Goal: Complete application form

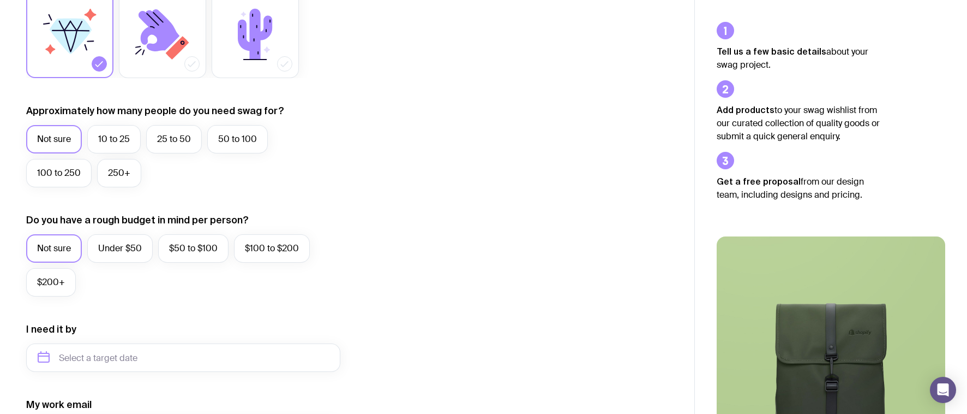
scroll to position [219, 0]
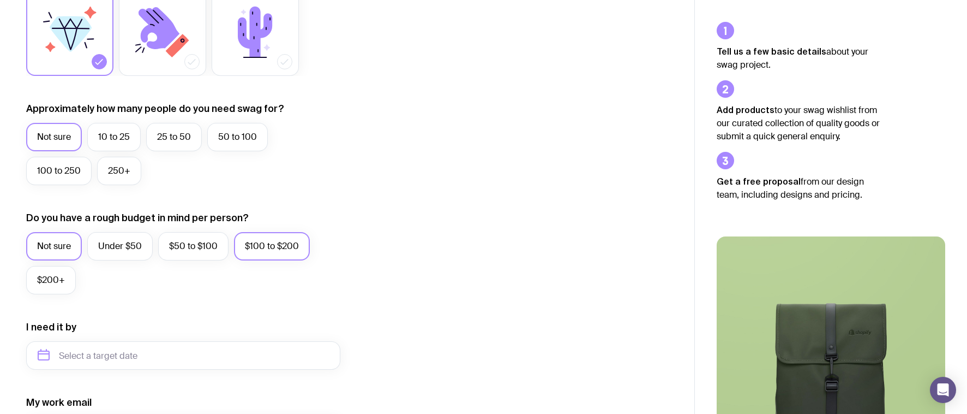
click at [268, 248] on label "$100 to $200" at bounding box center [272, 246] width 76 height 28
click at [0, 0] on input "$100 to $200" at bounding box center [0, 0] width 0 height 0
click at [225, 138] on label "50 to 100" at bounding box center [237, 137] width 61 height 28
click at [0, 0] on input "50 to 100" at bounding box center [0, 0] width 0 height 0
click at [79, 173] on label "100 to 250" at bounding box center [58, 171] width 65 height 28
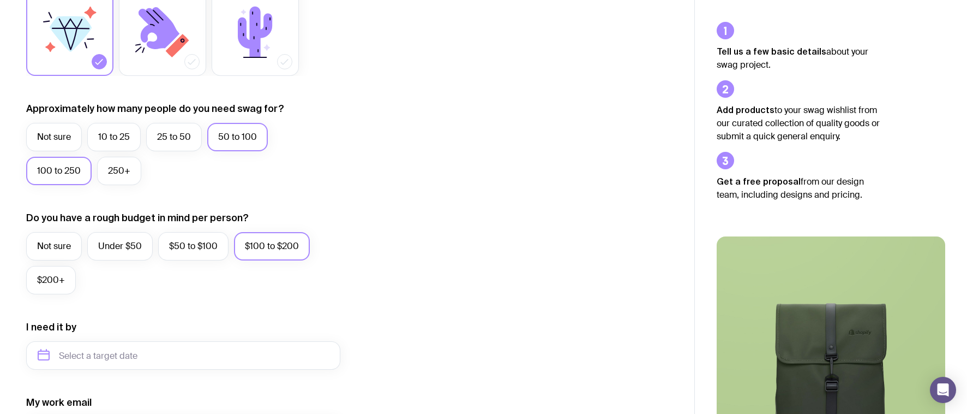
click at [0, 0] on input "100 to 250" at bounding box center [0, 0] width 0 height 0
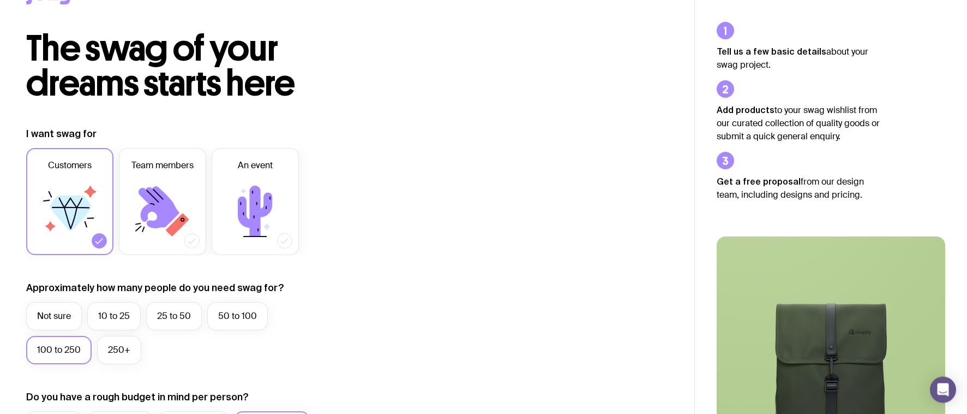
scroll to position [0, 0]
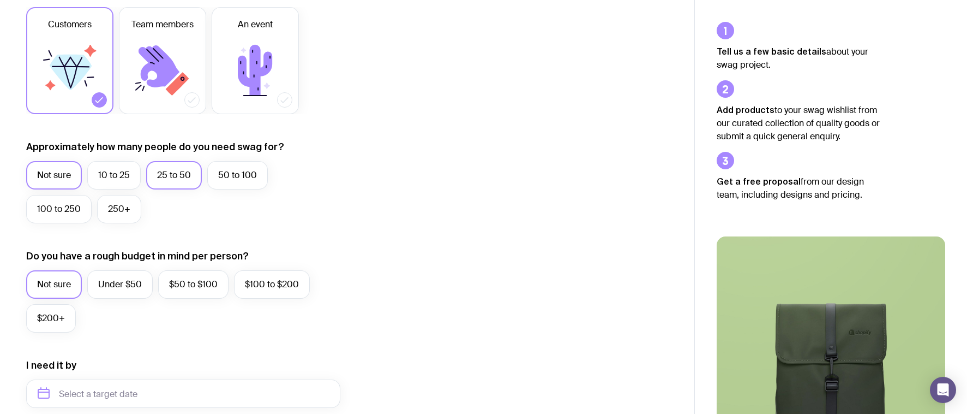
scroll to position [185, 0]
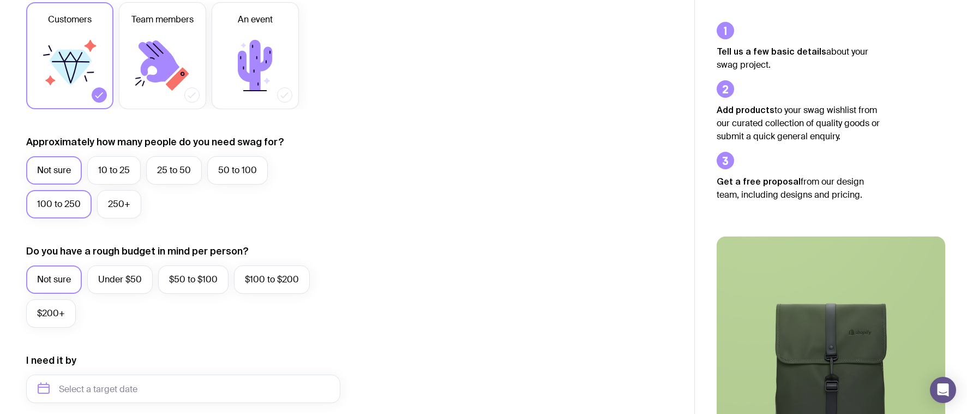
click at [71, 200] on label "100 to 250" at bounding box center [58, 204] width 65 height 28
click at [0, 0] on input "100 to 250" at bounding box center [0, 0] width 0 height 0
click at [242, 281] on label "$100 to $200" at bounding box center [272, 279] width 76 height 28
drag, startPoint x: 214, startPoint y: 283, endPoint x: 208, endPoint y: 283, distance: 6.5
click at [214, 283] on label "$50 to $100" at bounding box center [193, 279] width 70 height 28
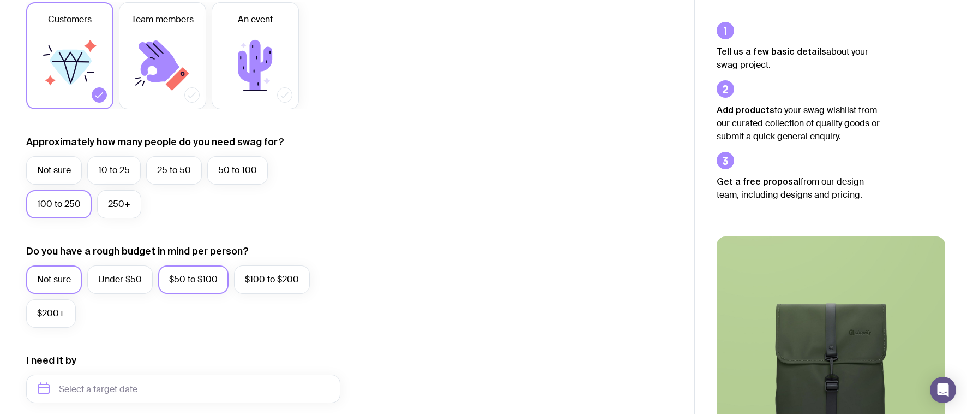
click at [0, 0] on input "$50 to $100" at bounding box center [0, 0] width 0 height 0
click at [259, 279] on label "$100 to $200" at bounding box center [272, 279] width 76 height 28
click at [0, 0] on input "$100 to $200" at bounding box center [0, 0] width 0 height 0
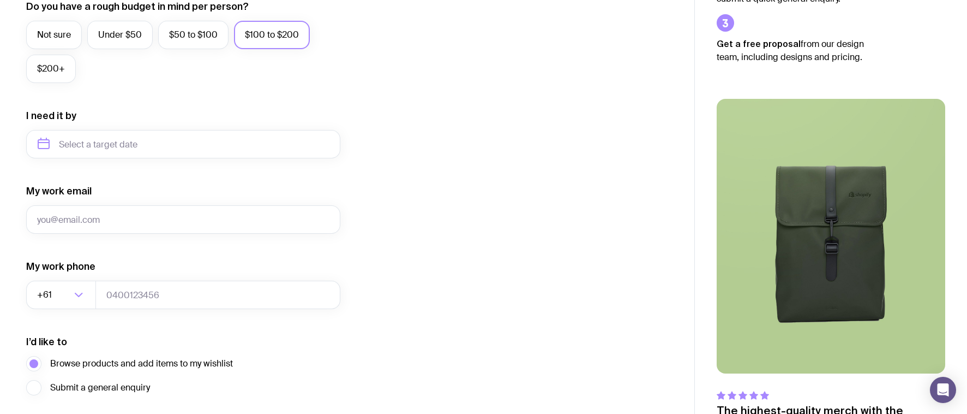
scroll to position [432, 0]
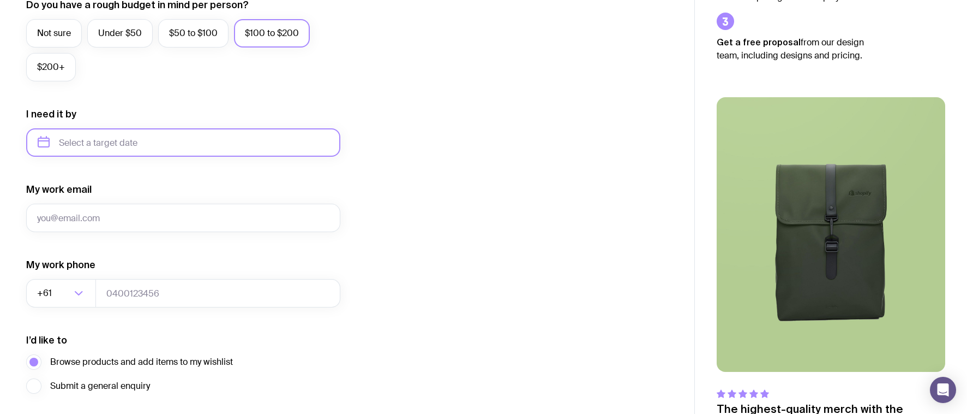
click at [231, 144] on input "text" at bounding box center [183, 142] width 314 height 28
click at [145, 277] on button "Dec" at bounding box center [141, 277] width 40 height 22
type input "December 2025"
click at [323, 140] on icon "button" at bounding box center [322, 142] width 13 height 13
click at [180, 154] on input "text" at bounding box center [183, 142] width 314 height 28
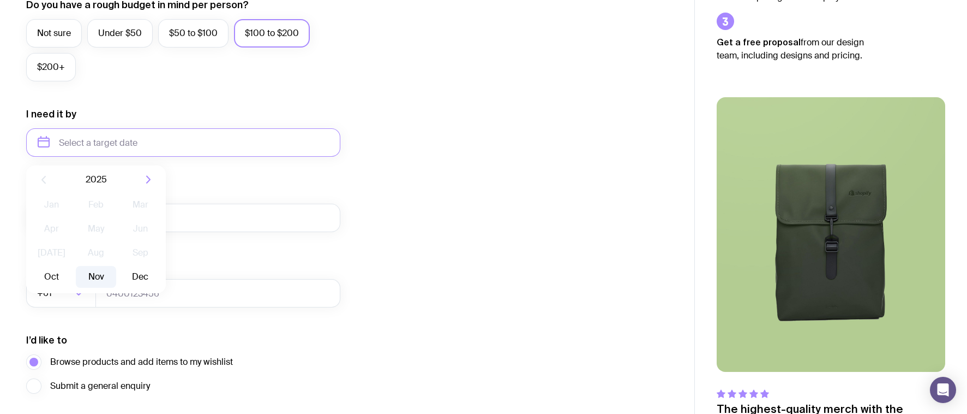
click at [104, 277] on button "Nov" at bounding box center [96, 277] width 40 height 22
type input "November 2025"
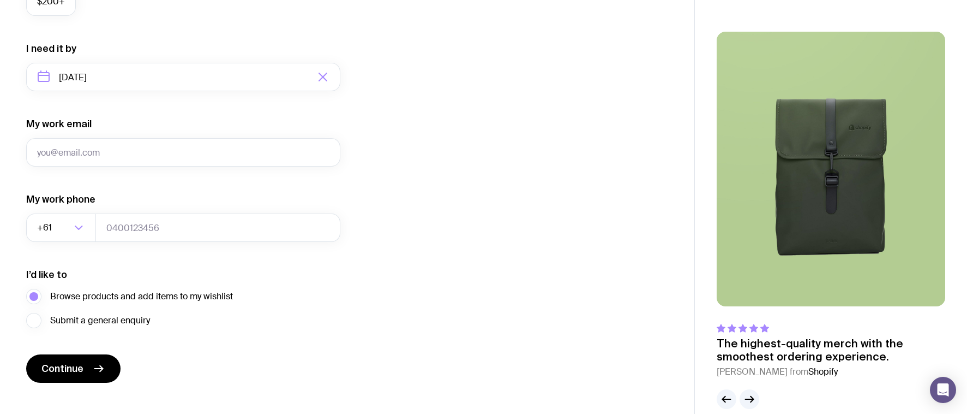
scroll to position [514, 0]
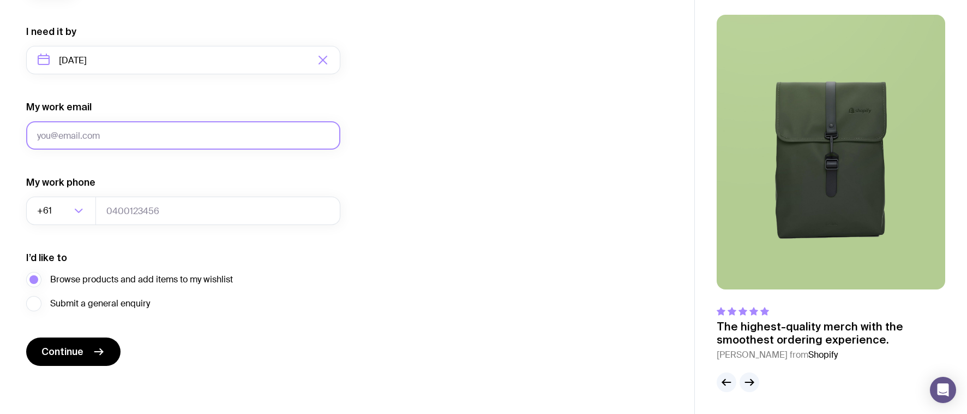
click at [238, 124] on input "My work email" at bounding box center [183, 135] width 314 height 28
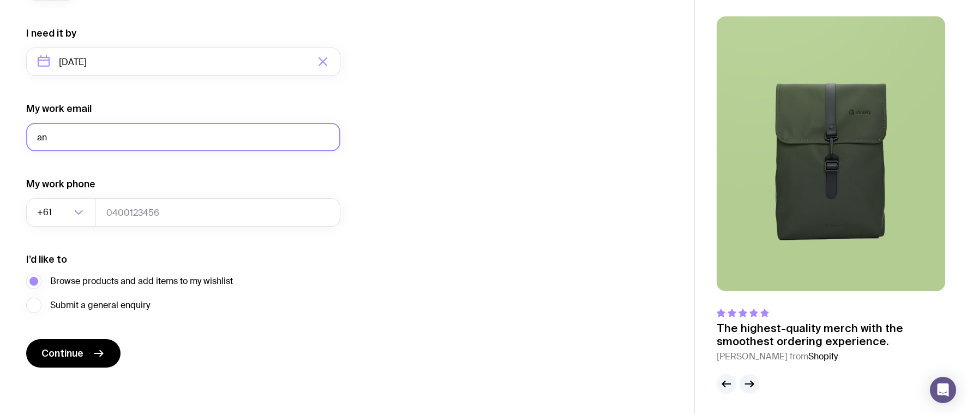
click at [54, 158] on form "I want swag for Customers Team members An event Approximately how many people d…" at bounding box center [183, 11] width 314 height 712
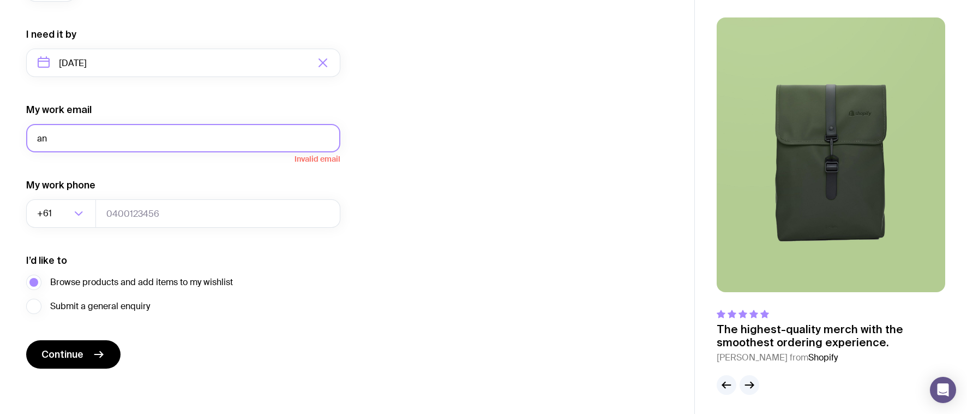
scroll to position [514, 0]
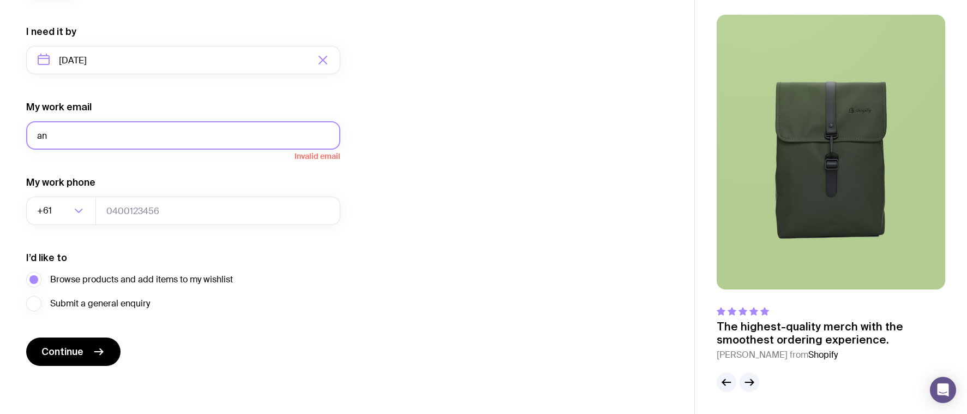
click at [55, 145] on input "an" at bounding box center [183, 135] width 314 height 28
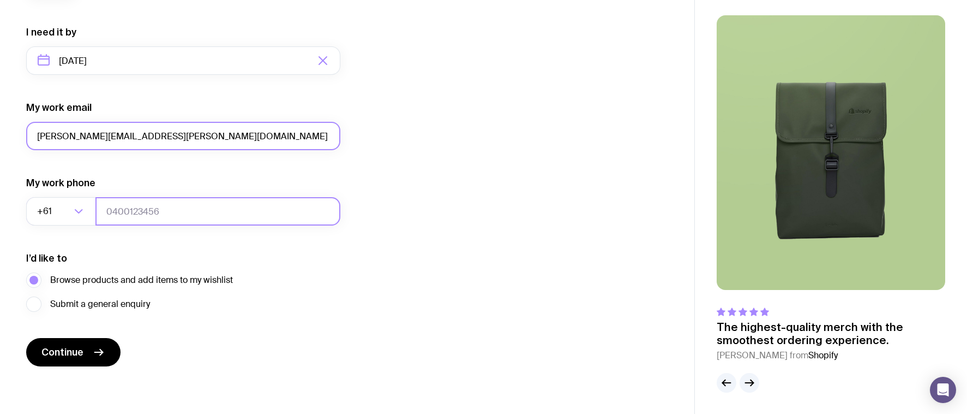
type input "anna.andreou@alliedexpress.com.au"
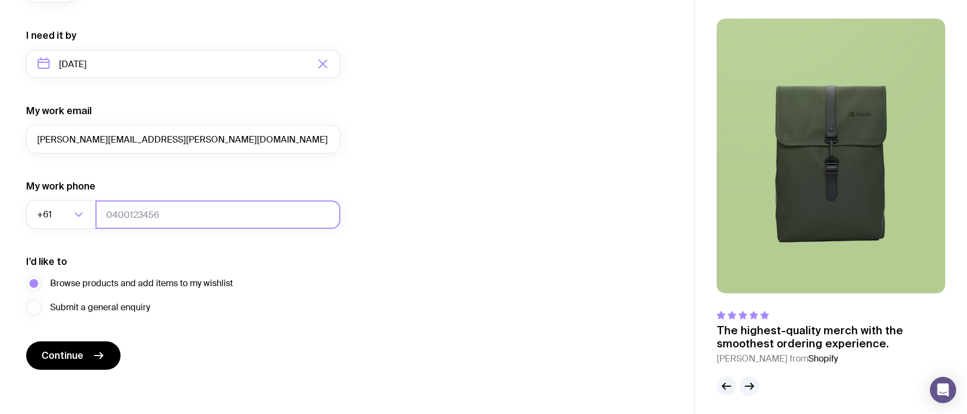
click at [119, 210] on input "tel" at bounding box center [217, 214] width 245 height 28
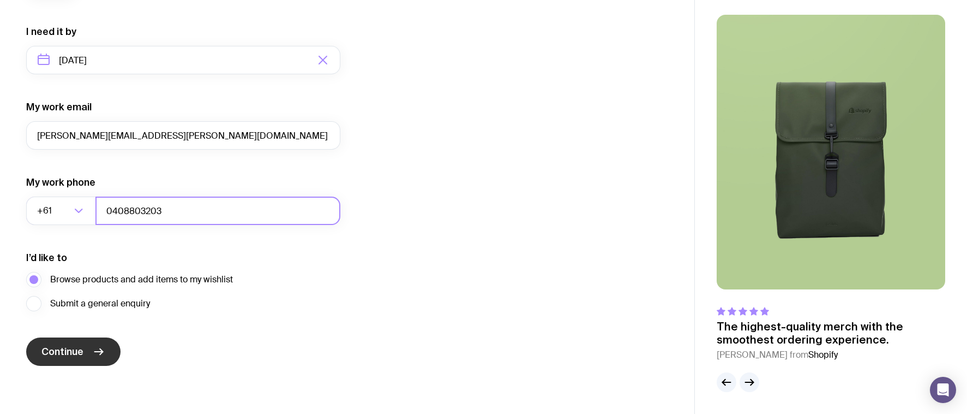
type input "0408803203"
click at [67, 352] on span "Continue" at bounding box center [62, 351] width 42 height 13
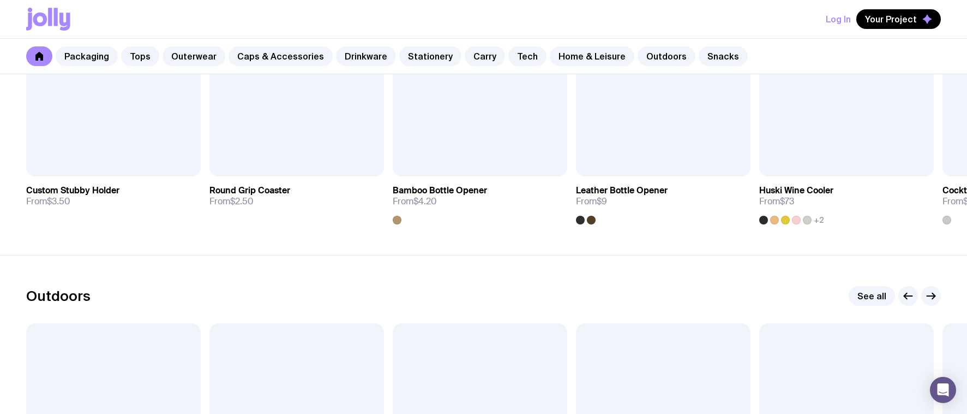
scroll to position [3161, 0]
